Goal: Transaction & Acquisition: Purchase product/service

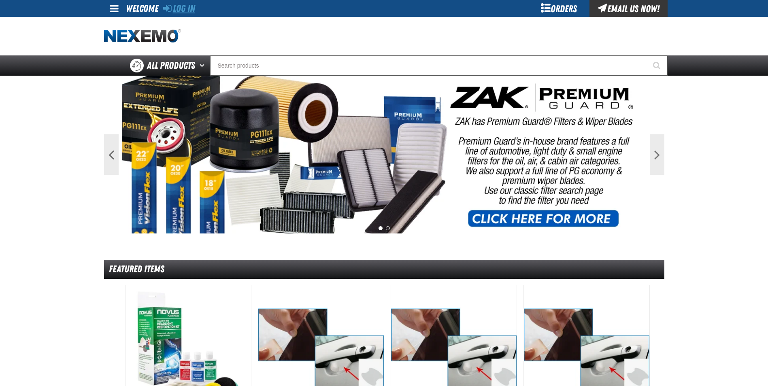
click at [187, 9] on link "Log In" at bounding box center [179, 8] width 32 height 11
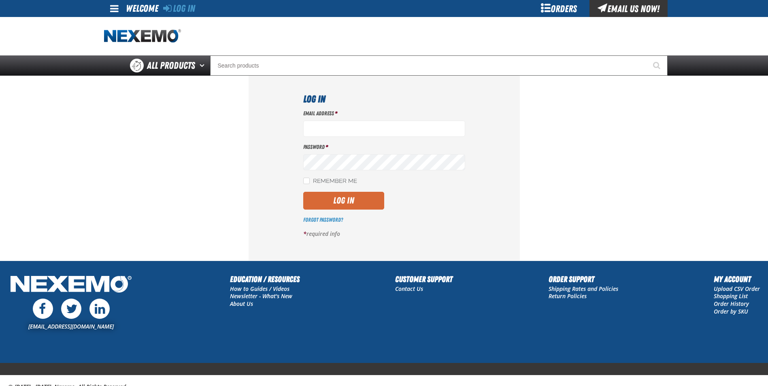
type input "jreeves@vtaig.com"
click at [352, 204] on button "Log In" at bounding box center [343, 201] width 81 height 18
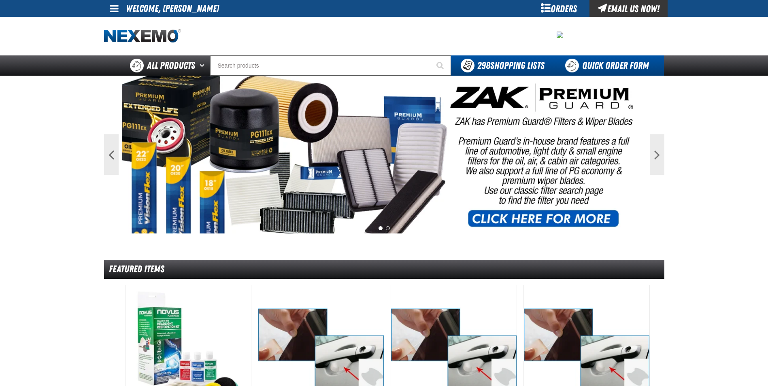
click at [598, 64] on link "Quick Order Form" at bounding box center [609, 65] width 110 height 20
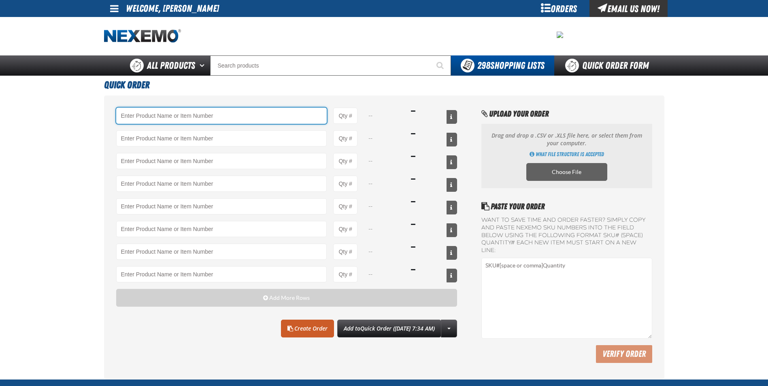
click at [204, 114] on input "Product" at bounding box center [221, 116] width 211 height 16
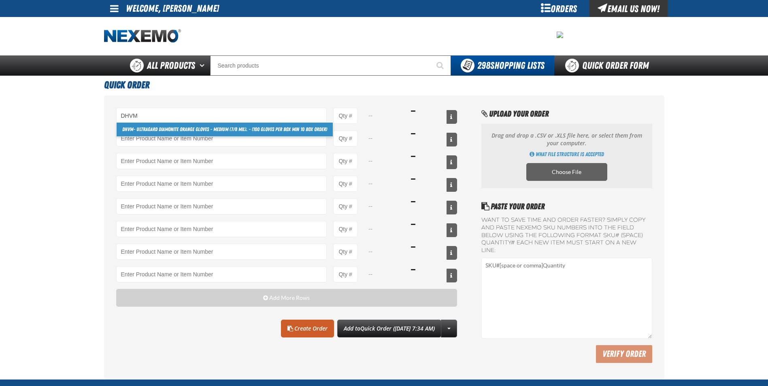
click at [216, 126] on link "DHVM - Ultragard Diamonite Orange Gloves - Medium (7/8 mil). - (100 gloves per …" at bounding box center [225, 130] width 216 height 14
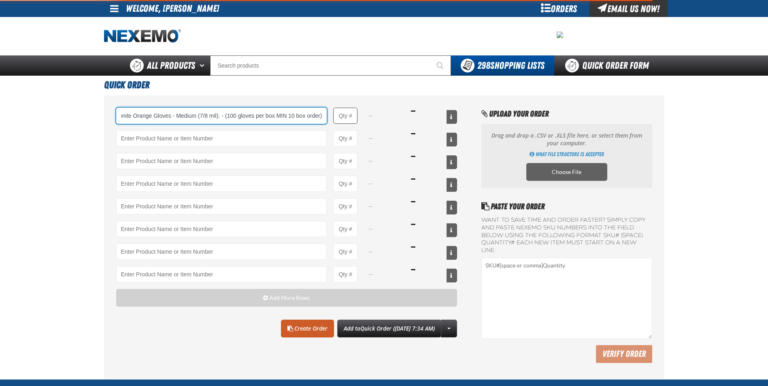
type input "DHVM - Ultragard Diamonite Orange Gloves - Medium (7/8 mil). - (100 gloves per …"
type input "1"
select select "box"
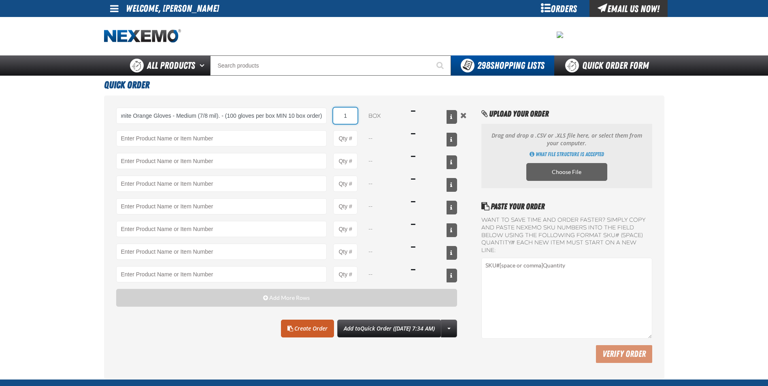
click at [354, 120] on input "1" at bounding box center [345, 116] width 24 height 16
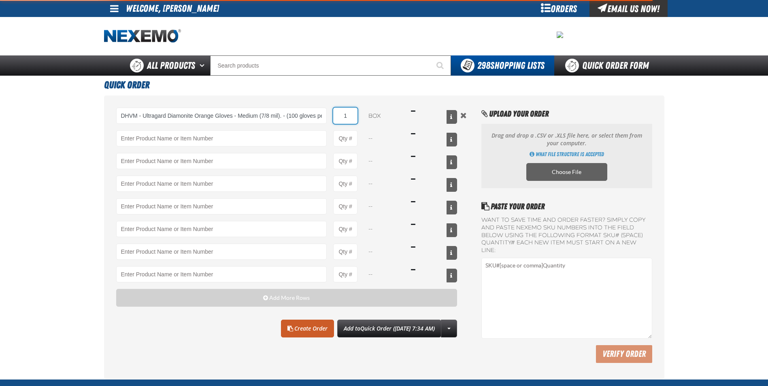
type input "DHVM - Ultragard Diamonite Orange Gloves - Medium (7/8 mil). - (100 gloves per …"
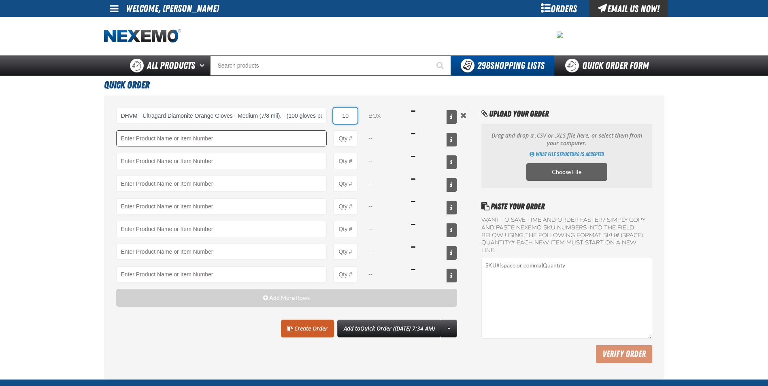
type input "10"
click at [240, 139] on input "Product" at bounding box center [221, 138] width 211 height 16
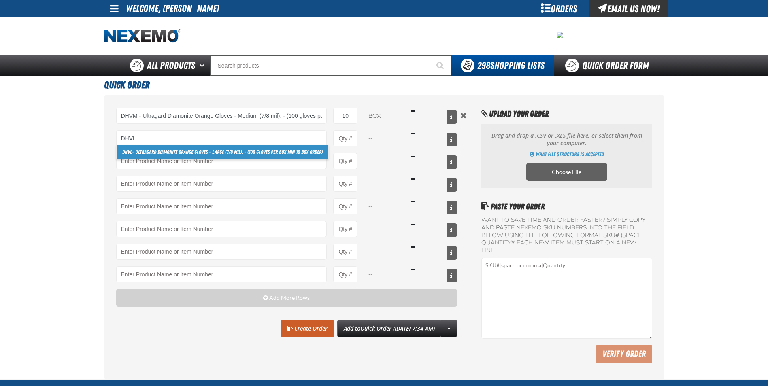
click at [247, 154] on link "DHVL - Ultragard Diamonite Orange Gloves - Large (7/8 mil). - (100 gloves per b…" at bounding box center [223, 152] width 212 height 14
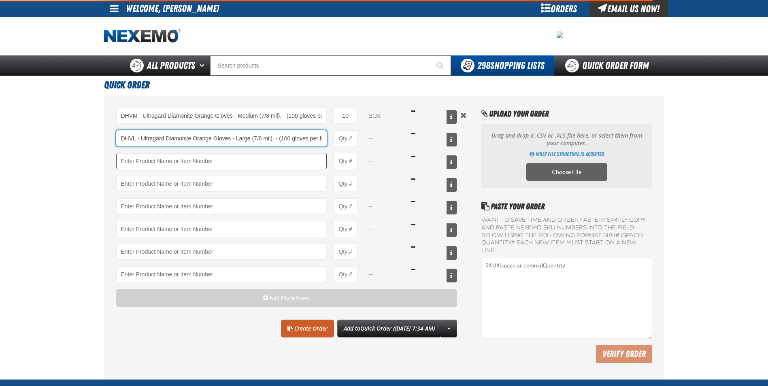
scroll to position [0, 54]
type input "DHVL - Ultragard Diamonite Orange Gloves - Large (7/8 mil). - (100 gloves per b…"
type input "1"
select select "box"
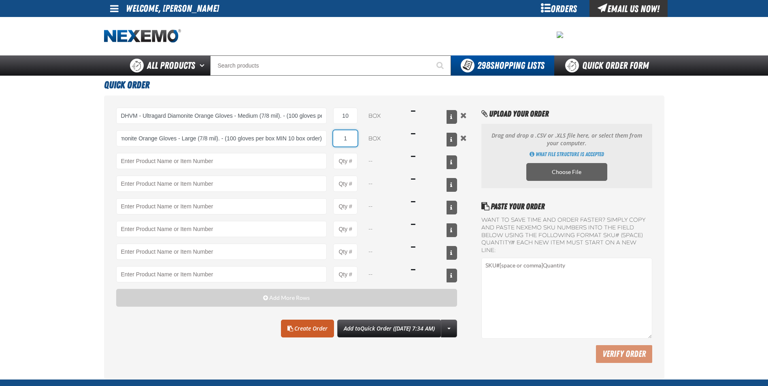
scroll to position [0, 0]
click at [354, 138] on input "1" at bounding box center [345, 138] width 24 height 16
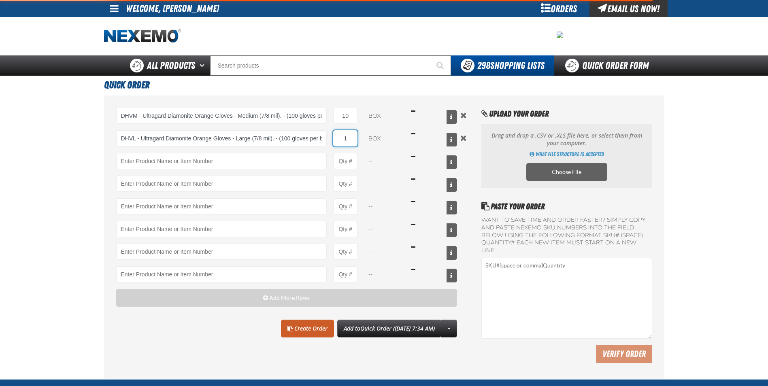
type input "DHVL - Ultragard Diamonite Orange Gloves - Large (7/8 mil). - (100 gloves per b…"
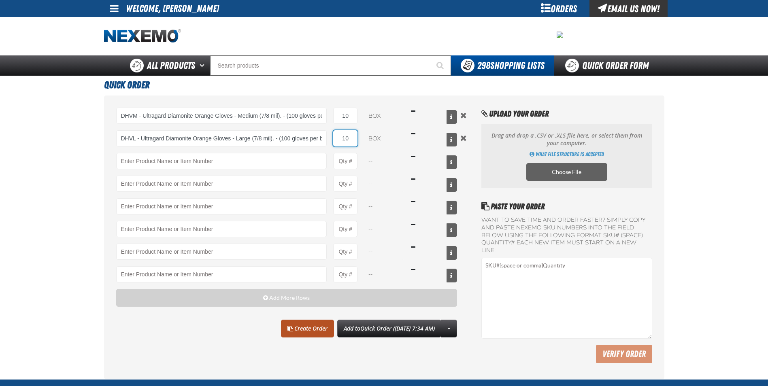
type input "10"
click at [294, 332] on link "Create Order" at bounding box center [307, 329] width 53 height 18
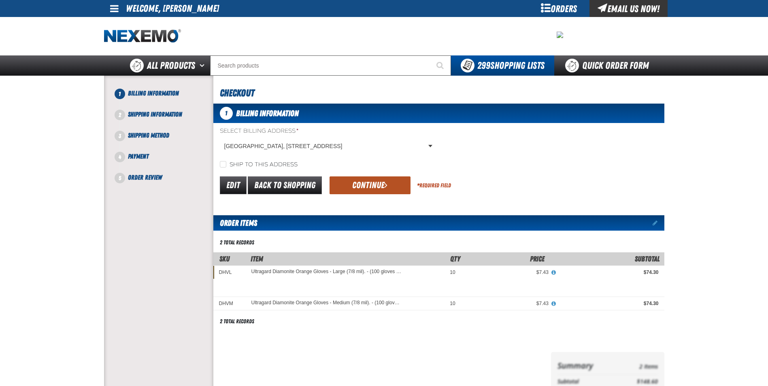
click at [359, 185] on button "Continue" at bounding box center [370, 186] width 81 height 18
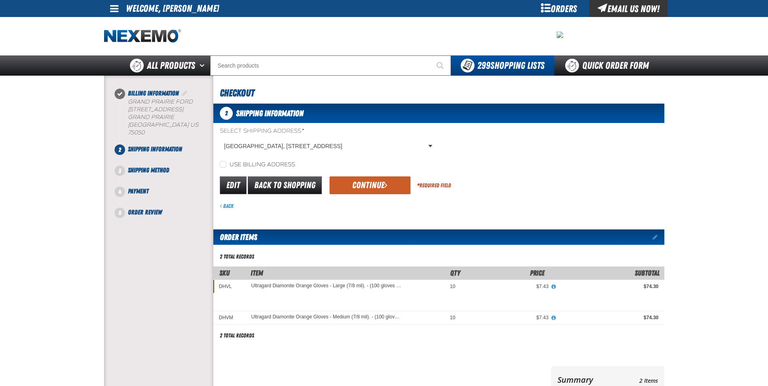
click at [359, 185] on button "Continue" at bounding box center [370, 186] width 81 height 18
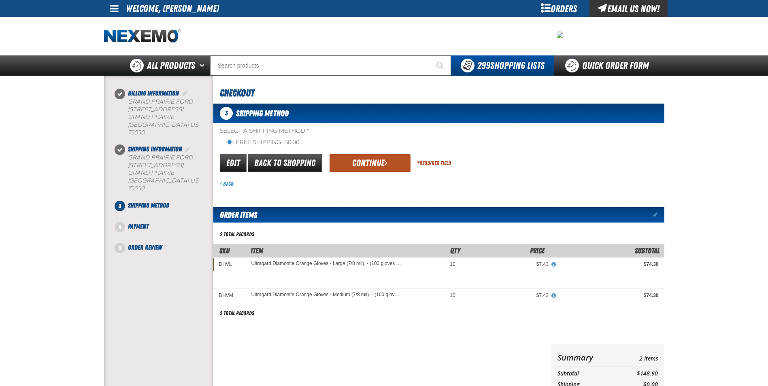
click at [363, 161] on button "Continue" at bounding box center [370, 163] width 81 height 18
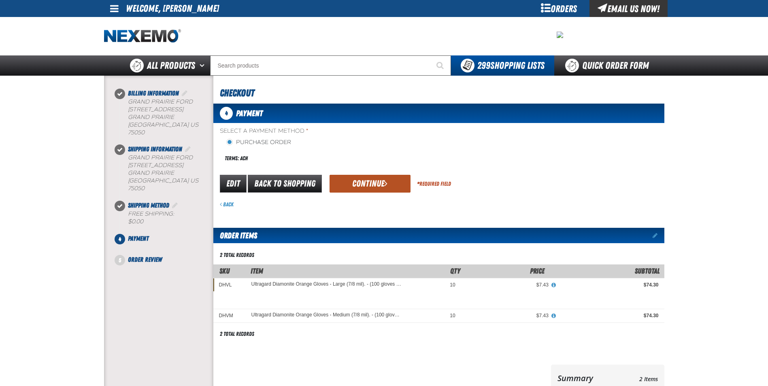
click at [356, 187] on button "Continue" at bounding box center [370, 184] width 81 height 18
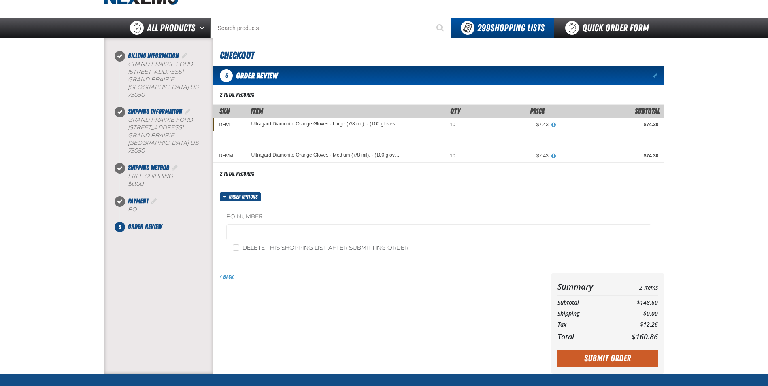
scroll to position [81, 0]
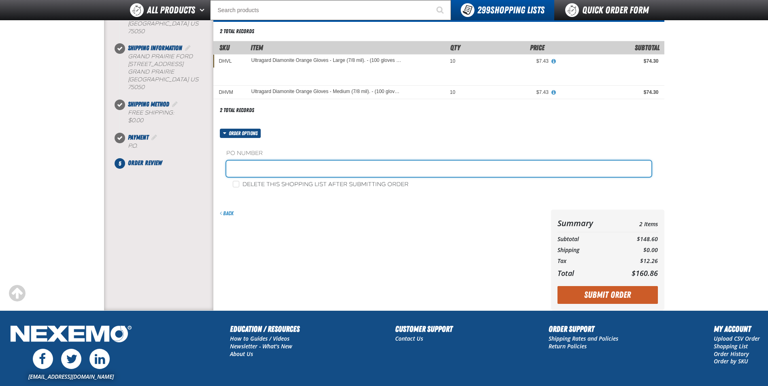
click at [261, 163] on input "text" at bounding box center [438, 169] width 425 height 16
type input "0923JR"
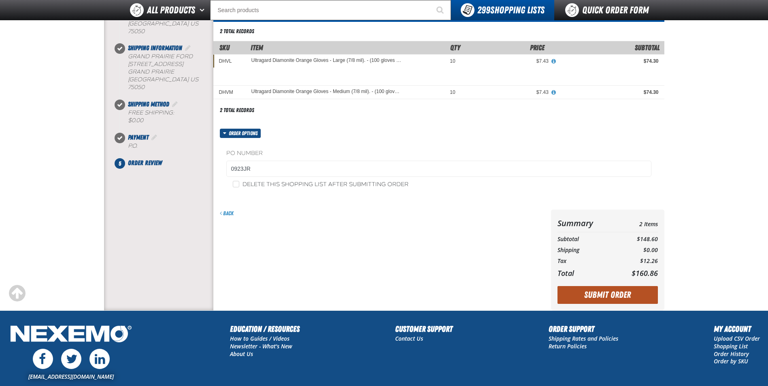
click at [618, 296] on button "Submit Order" at bounding box center [607, 295] width 100 height 18
